Goal: Task Accomplishment & Management: Use online tool/utility

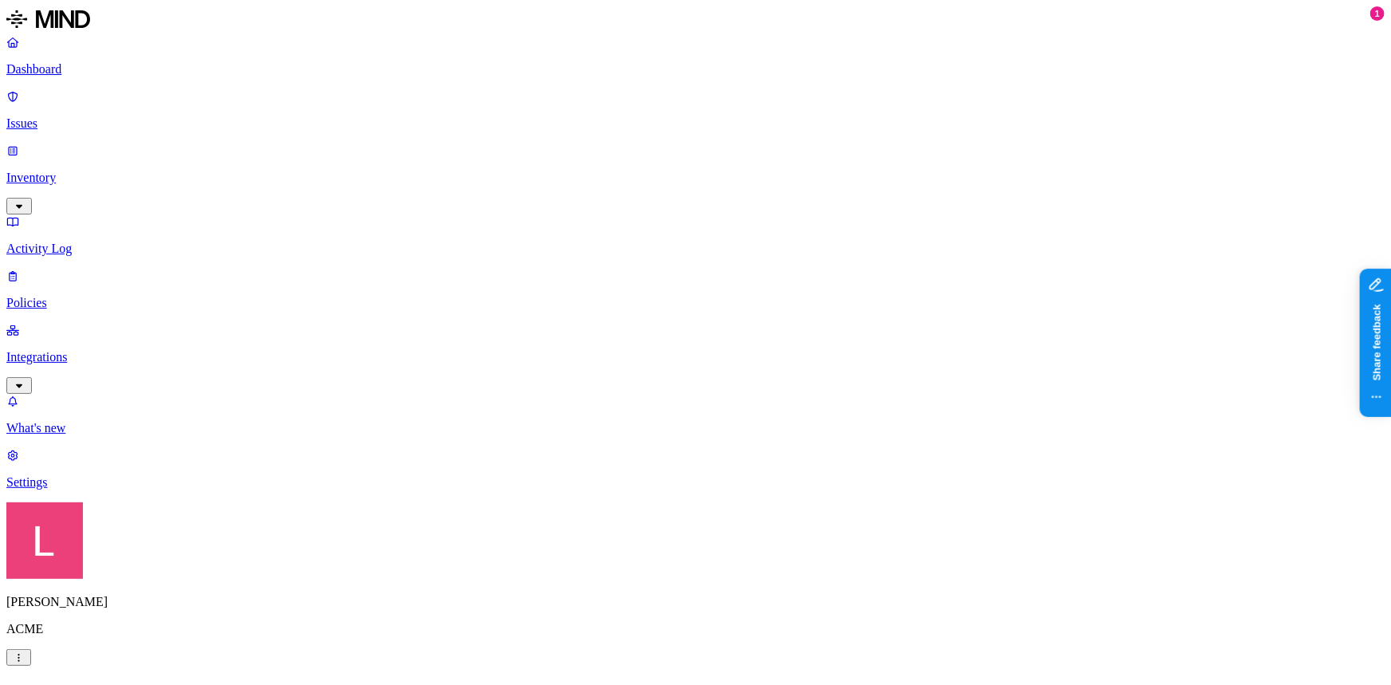
scroll to position [362, 0]
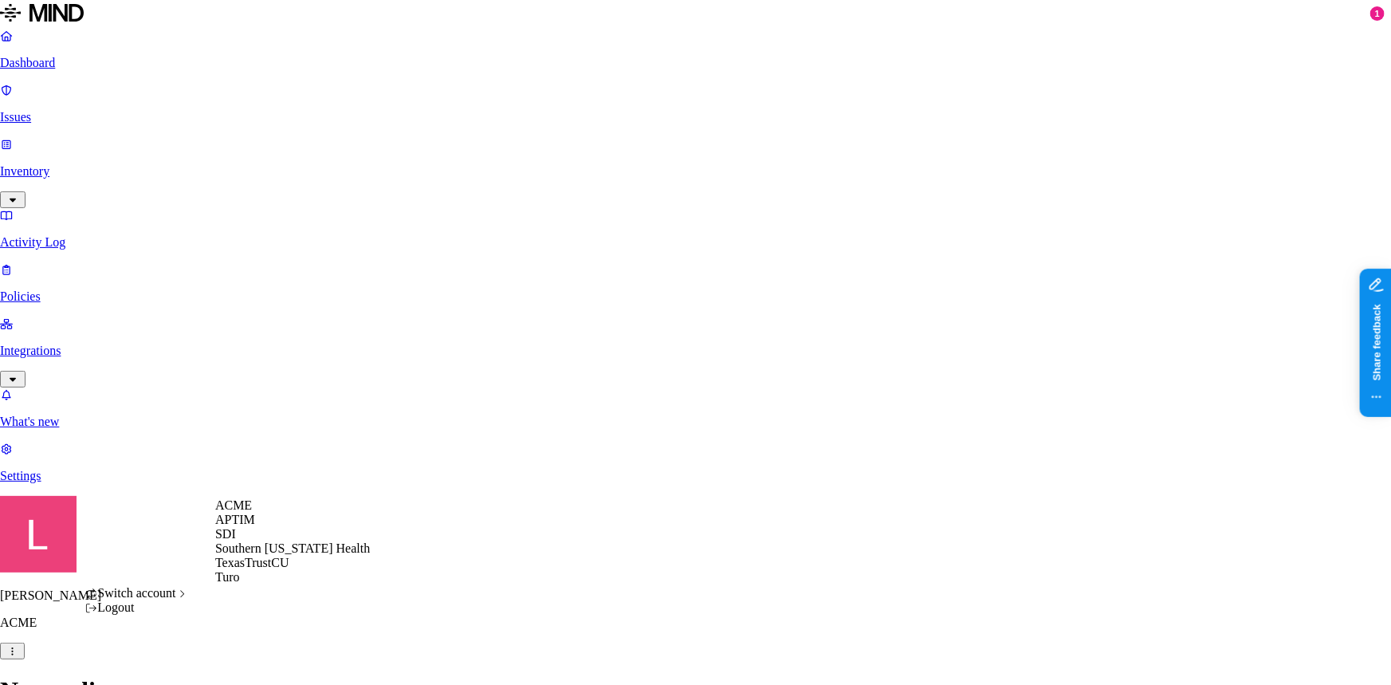
click at [302, 555] on span "Southern [US_STATE] Health" at bounding box center [292, 548] width 155 height 14
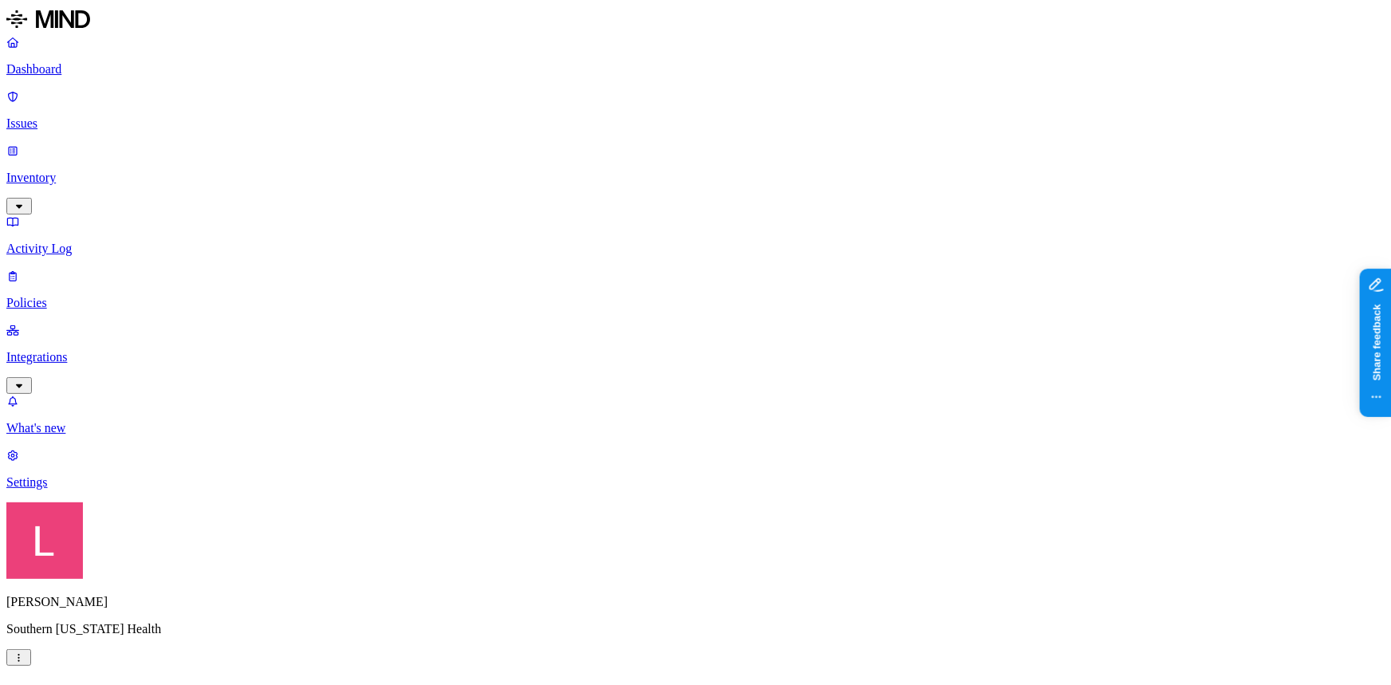
click at [105, 72] on p "Dashboard" at bounding box center [695, 69] width 1378 height 14
click at [93, 350] on p "Integrations" at bounding box center [695, 357] width 1378 height 14
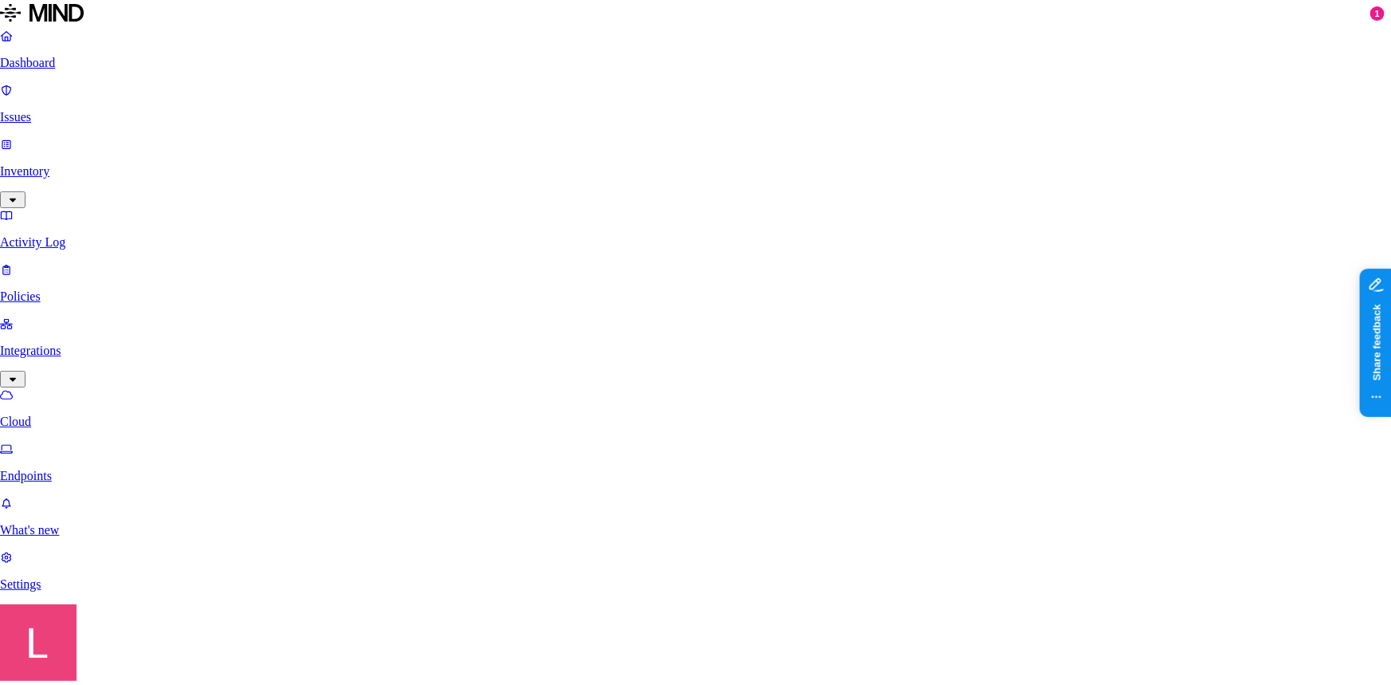
scroll to position [389, 0]
